Goal: Task Accomplishment & Management: Manage account settings

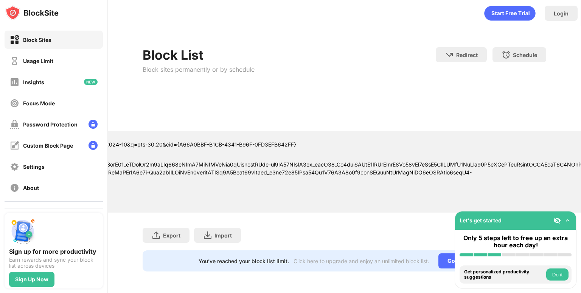
scroll to position [5, 0]
click at [62, 38] on div "Block Sites" at bounding box center [54, 40] width 98 height 18
click at [62, 59] on div "Usage Limit" at bounding box center [54, 61] width 98 height 18
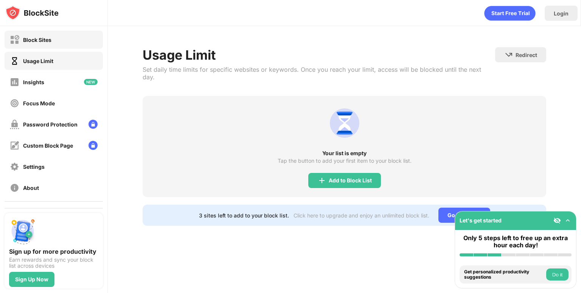
click at [59, 45] on div "Block Sites" at bounding box center [54, 40] width 98 height 18
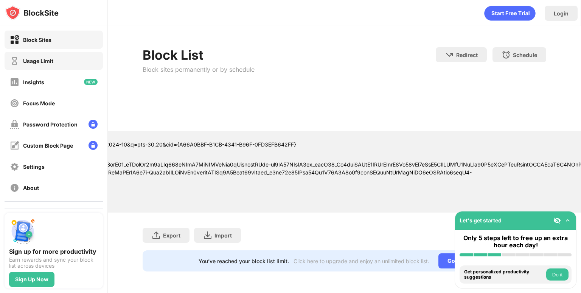
click at [58, 56] on div "Usage Limit" at bounding box center [54, 61] width 98 height 18
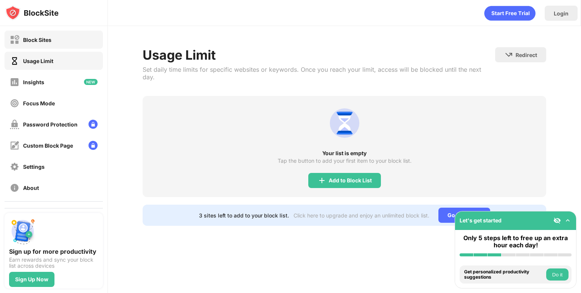
click at [48, 45] on div "Block Sites" at bounding box center [54, 40] width 98 height 18
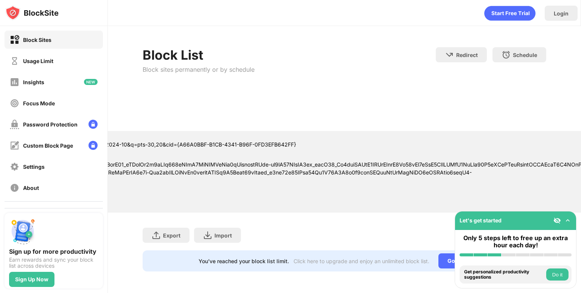
scroll to position [5, 0]
click at [447, 255] on div "Go Unlimited" at bounding box center [464, 261] width 52 height 15
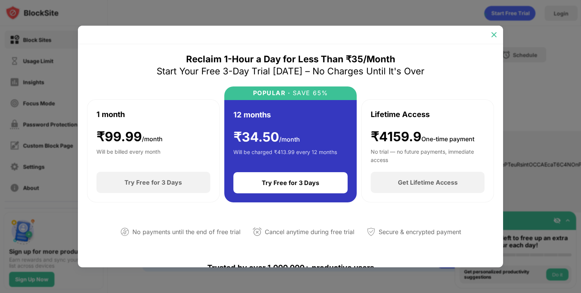
click at [495, 35] on img at bounding box center [494, 35] width 8 height 8
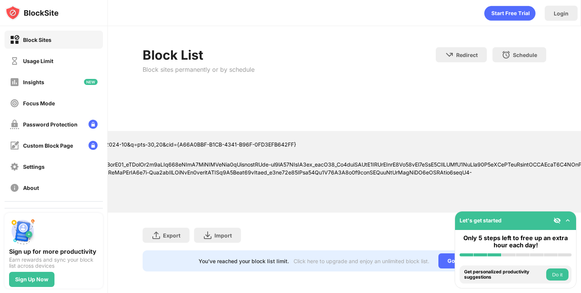
click at [566, 216] on div "Let's get started" at bounding box center [515, 221] width 121 height 19
click at [566, 223] on img at bounding box center [568, 221] width 8 height 8
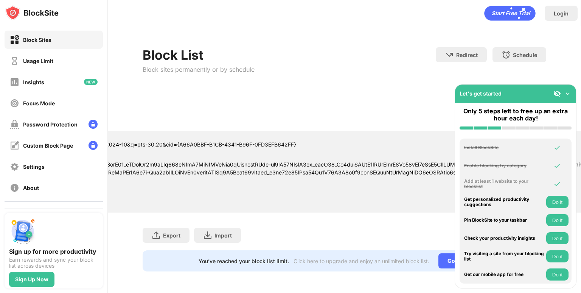
click at [553, 93] on img at bounding box center [557, 94] width 8 height 8
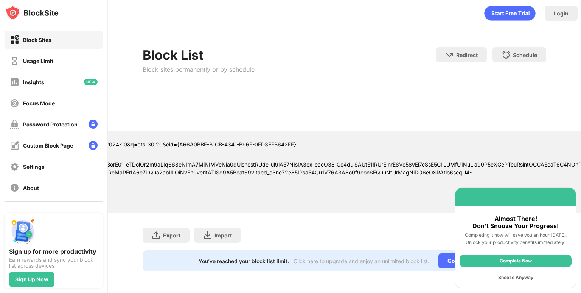
click at [503, 277] on div "Snooze Anyway" at bounding box center [515, 278] width 112 height 12
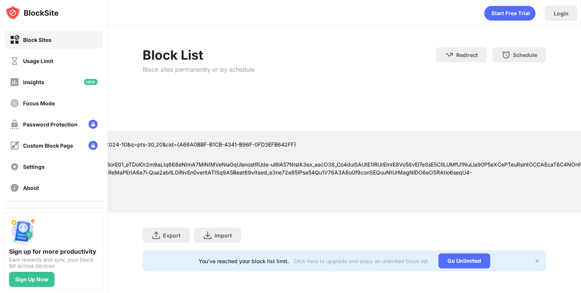
click at [534, 258] on img at bounding box center [537, 261] width 6 height 6
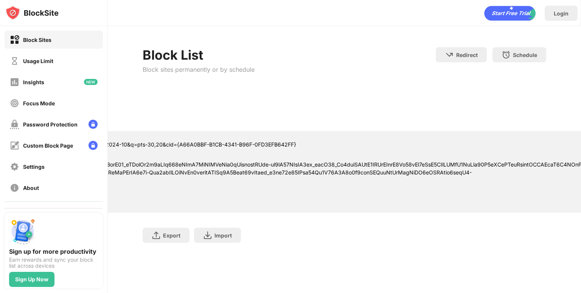
click at [424, 161] on div at bounding box center [350, 169] width 796 height 16
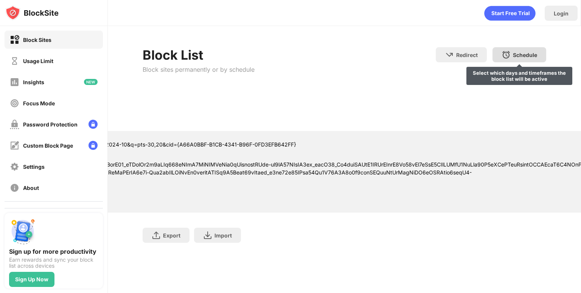
click at [502, 54] on img at bounding box center [505, 54] width 9 height 9
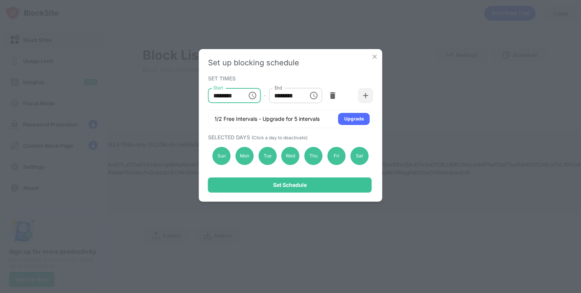
click at [219, 96] on input "********" at bounding box center [225, 95] width 34 height 15
type input "********"
click at [281, 95] on input "********" at bounding box center [286, 95] width 34 height 15
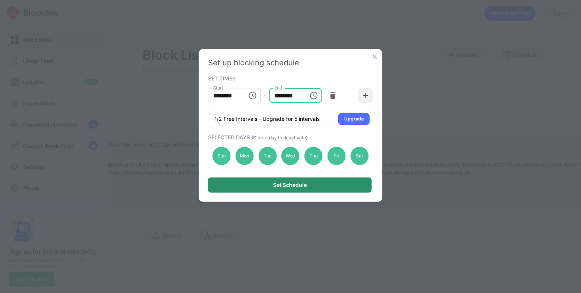
type input "********"
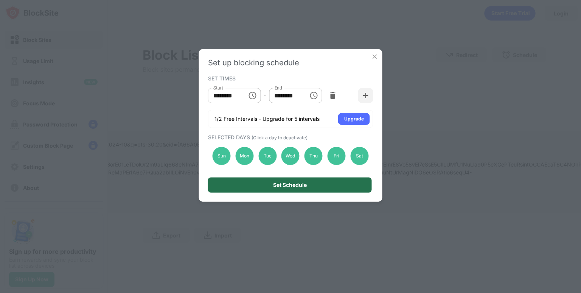
click at [329, 183] on div "Set Schedule" at bounding box center [290, 185] width 164 height 15
